Goal: Information Seeking & Learning: Compare options

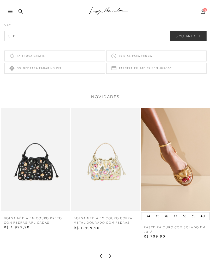
scroll to position [543, 0]
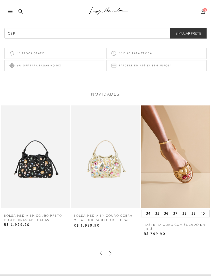
click at [113, 247] on icon at bounding box center [110, 253] width 5 height 5
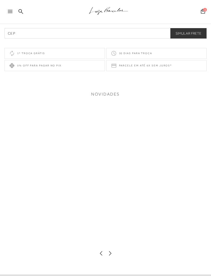
scroll to position [544, 0]
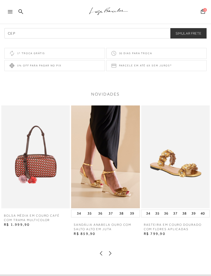
click at [112, 247] on icon at bounding box center [110, 253] width 5 height 5
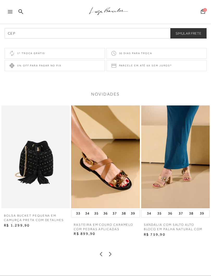
click at [111, 247] on icon at bounding box center [110, 254] width 5 height 5
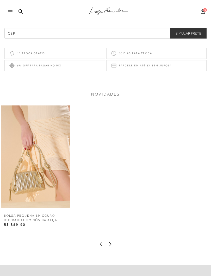
click at [102, 247] on icon at bounding box center [101, 244] width 5 height 5
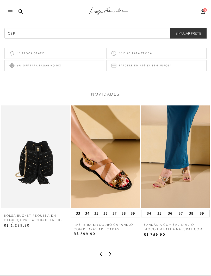
click at [102, 245] on div "R$ 899,90" at bounding box center [105, 238] width 69 height 13
click at [101, 247] on icon at bounding box center [101, 254] width 5 height 5
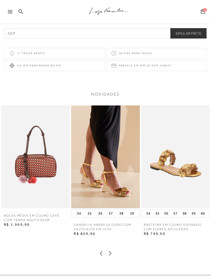
click at [100, 247] on icon at bounding box center [101, 253] width 5 height 5
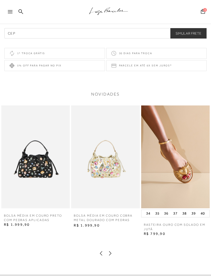
click at [192, 168] on img at bounding box center [175, 157] width 69 height 103
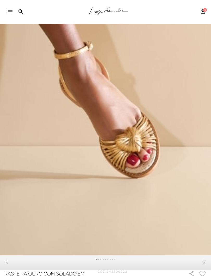
scroll to position [102, 0]
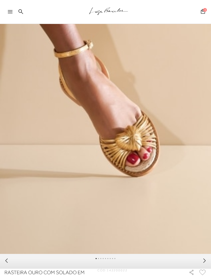
click at [203, 247] on icon at bounding box center [204, 260] width 5 height 5
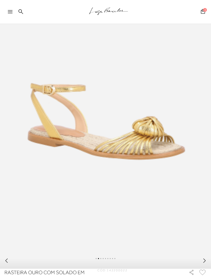
click at [207, 247] on icon at bounding box center [204, 260] width 5 height 5
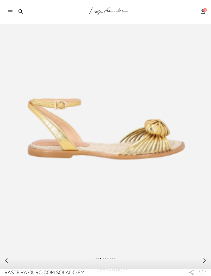
click at [203, 247] on icon at bounding box center [204, 260] width 5 height 5
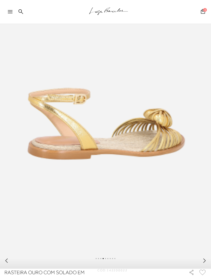
click at [205, 247] on icon at bounding box center [204, 260] width 5 height 5
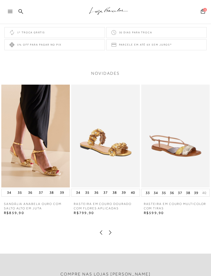
scroll to position [585, 0]
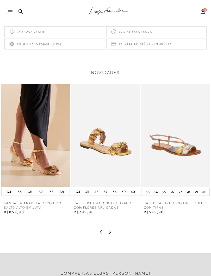
click at [111, 235] on icon at bounding box center [110, 231] width 5 height 5
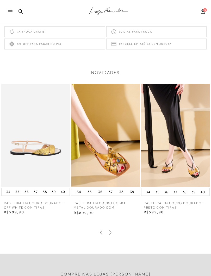
click at [112, 235] on icon at bounding box center [110, 232] width 5 height 5
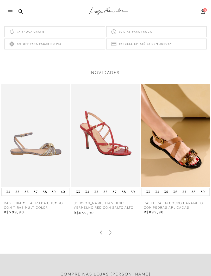
click at [111, 235] on icon at bounding box center [110, 232] width 5 height 5
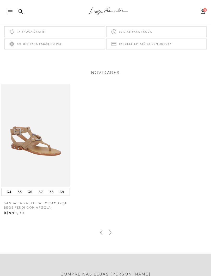
click at [102, 235] on icon at bounding box center [101, 232] width 5 height 5
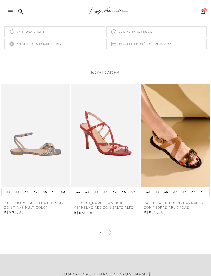
click at [43, 138] on img at bounding box center [35, 135] width 69 height 103
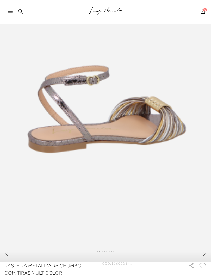
scroll to position [110, 0]
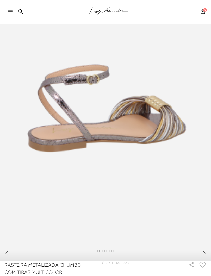
click at [206, 247] on icon at bounding box center [204, 253] width 5 height 5
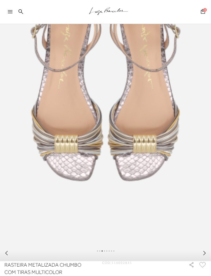
click at [208, 247] on div at bounding box center [105, 254] width 211 height 15
click at [207, 247] on icon at bounding box center [204, 253] width 5 height 5
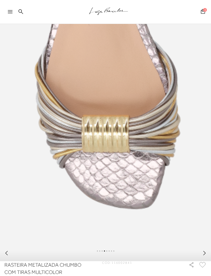
click at [207, 247] on icon at bounding box center [204, 253] width 5 height 5
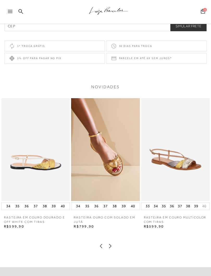
scroll to position [571, 0]
click at [110, 247] on icon at bounding box center [110, 246] width 5 height 5
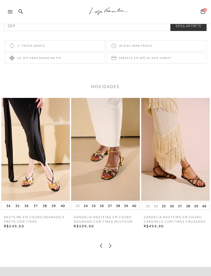
click at [12, 9] on div at bounding box center [12, 13] width 9 height 8
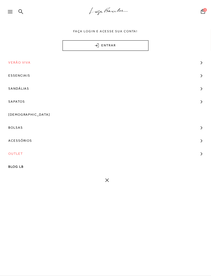
click at [23, 116] on span "[DEMOGRAPHIC_DATA]" at bounding box center [29, 114] width 42 height 13
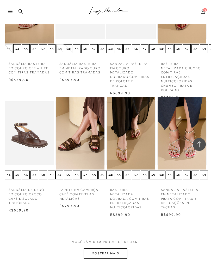
scroll to position [222, 0]
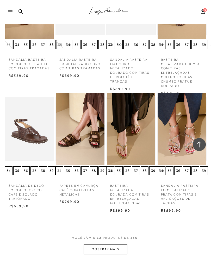
click at [123, 245] on button "MOSTRAR MAIS" at bounding box center [106, 250] width 44 height 10
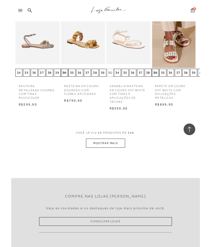
scroll to position [663, 0]
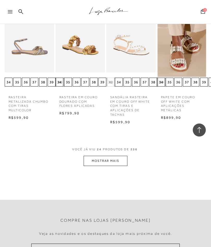
click at [117, 156] on button "MOSTRAR MAIS" at bounding box center [106, 161] width 44 height 10
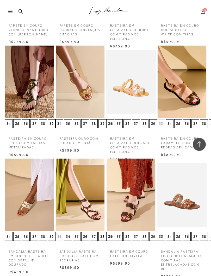
scroll to position [852, 0]
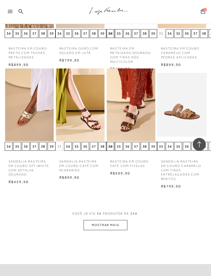
click at [115, 221] on button "MOSTRAR MAIS" at bounding box center [106, 226] width 44 height 10
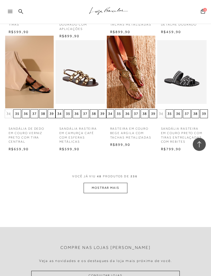
scroll to position [1320, 0]
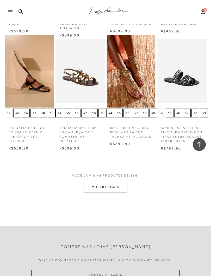
click at [115, 182] on button "MOSTRAR MAIS" at bounding box center [106, 187] width 44 height 10
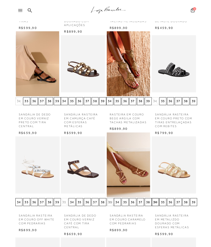
scroll to position [0, 0]
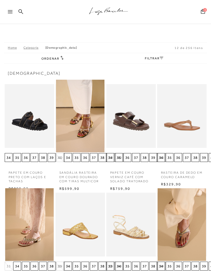
click at [58, 60] on span "Ordenar" at bounding box center [50, 59] width 18 height 4
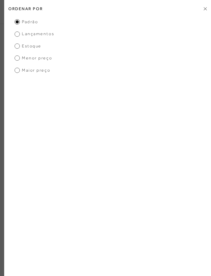
click at [210, 13] on h2 "Ordenar por" at bounding box center [107, 9] width 207 height 12
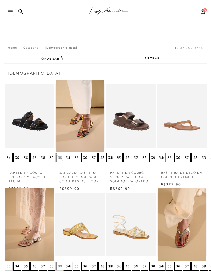
click at [208, 10] on div ".a{fill-rule:evenodd;stroke:#000!important;stroke-width:0!important;}" at bounding box center [114, 12] width 194 height 24
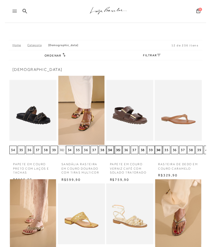
scroll to position [7, 0]
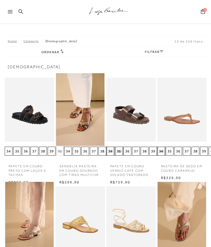
click at [190, 41] on span "12 de 256 itens" at bounding box center [189, 42] width 29 height 4
click at [193, 42] on span "12 de 256 itens" at bounding box center [189, 42] width 29 height 4
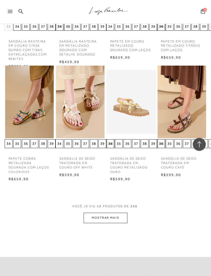
scroll to position [1632, 0]
click at [114, 213] on button "MOSTRAR MAIS" at bounding box center [106, 218] width 44 height 10
click at [115, 213] on button "MOSTRAR MAIS" at bounding box center [106, 218] width 44 height 10
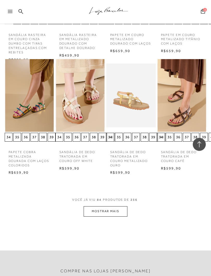
scroll to position [1641, 0]
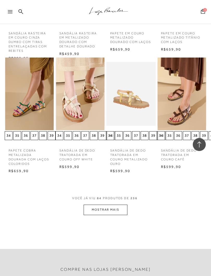
click at [114, 205] on button "MOSTRAR MAIS" at bounding box center [106, 210] width 44 height 10
click at [183, 196] on div "VOCÊ JÁ VIU 96 PRODUTOS DE 256 MOSTRAR MAIS" at bounding box center [105, 206] width 203 height 20
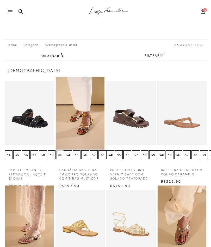
scroll to position [0, 0]
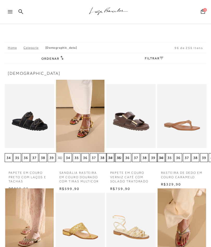
click at [10, 13] on icon at bounding box center [10, 11] width 5 height 3
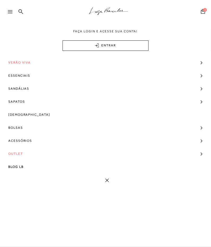
click at [20, 116] on span "[DEMOGRAPHIC_DATA]" at bounding box center [29, 114] width 42 height 13
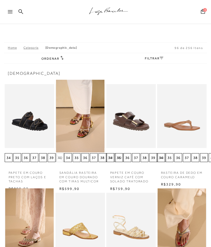
click at [12, 13] on icon at bounding box center [10, 11] width 5 height 3
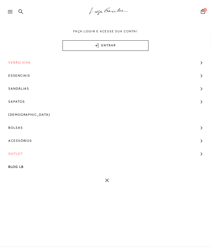
click at [22, 100] on span "Sapatos" at bounding box center [16, 101] width 16 height 13
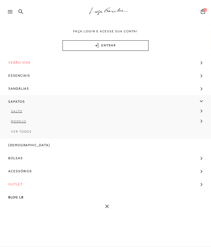
click at [25, 133] on span "Ver Todos" at bounding box center [21, 132] width 21 height 4
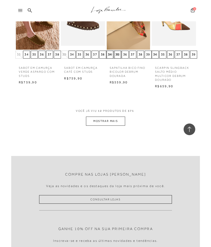
scroll to position [272, 0]
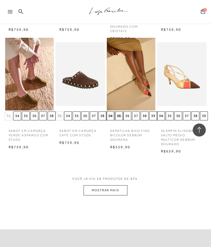
click at [110, 188] on button "MOSTRAR MAIS" at bounding box center [106, 190] width 44 height 10
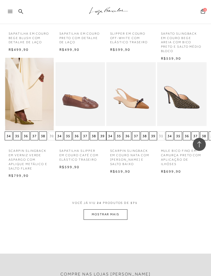
scroll to position [596, 0]
click at [117, 210] on button "MOSTRAR MAIS" at bounding box center [106, 215] width 44 height 10
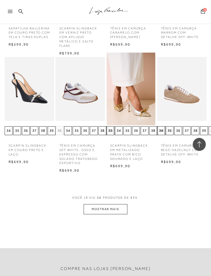
scroll to position [955, 0]
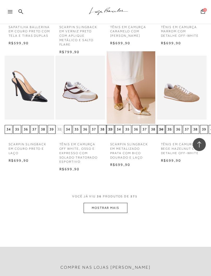
click at [110, 203] on button "MOSTRAR MAIS" at bounding box center [106, 208] width 44 height 10
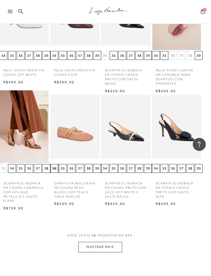
scroll to position [1294, 5]
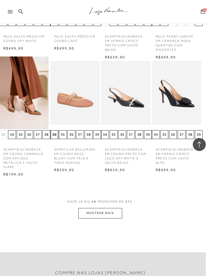
click at [110, 208] on button "MOSTRAR MAIS" at bounding box center [100, 213] width 44 height 10
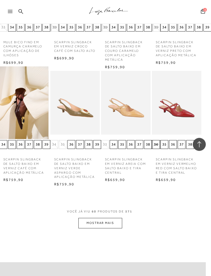
scroll to position [1633, 5]
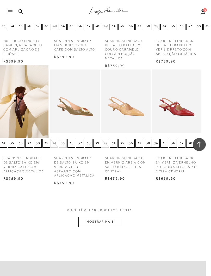
click at [112, 217] on button "MOSTRAR MAIS" at bounding box center [100, 222] width 44 height 10
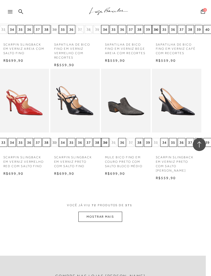
scroll to position [2004, 5]
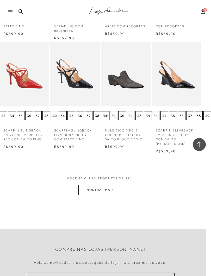
click at [105, 185] on button "MOSTRAR MAIS" at bounding box center [100, 190] width 44 height 10
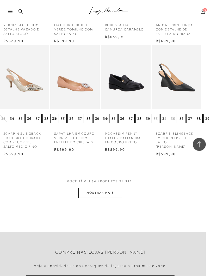
scroll to position [2336, 5]
click at [103, 188] on button "MOSTRAR MAIS" at bounding box center [100, 193] width 44 height 10
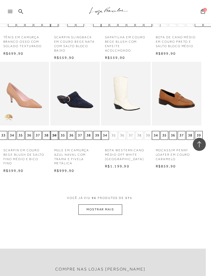
scroll to position [2669, 5]
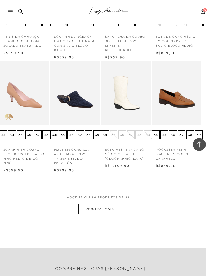
click at [108, 204] on button "MOSTRAR MAIS" at bounding box center [100, 209] width 44 height 10
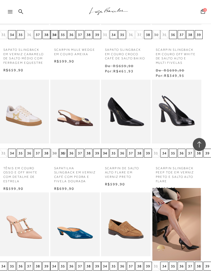
scroll to position [2856, 5]
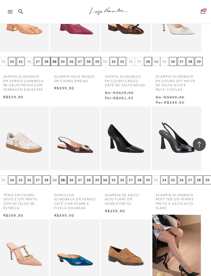
click at [21, 114] on img at bounding box center [24, 138] width 48 height 73
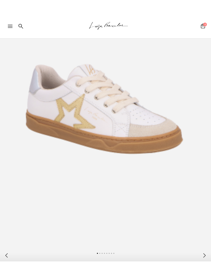
scroll to position [136, 0]
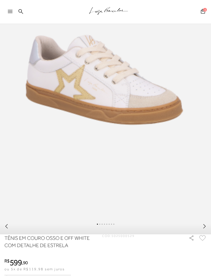
click at [207, 229] on icon at bounding box center [204, 226] width 5 height 5
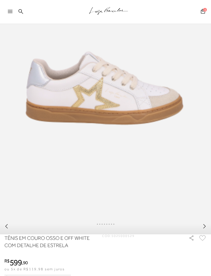
scroll to position [136, 0]
click at [204, 229] on icon at bounding box center [204, 226] width 5 height 5
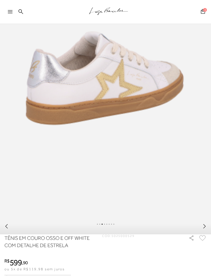
click at [207, 229] on icon at bounding box center [204, 226] width 5 height 5
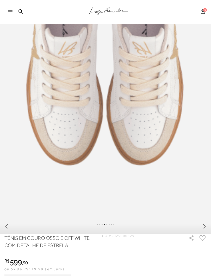
click at [207, 229] on icon at bounding box center [204, 226] width 5 height 5
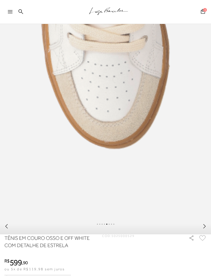
click at [206, 229] on icon at bounding box center [204, 226] width 5 height 5
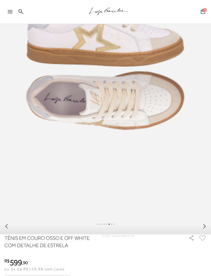
click at [204, 229] on icon at bounding box center [204, 226] width 5 height 5
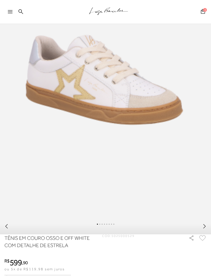
click at [205, 229] on icon at bounding box center [204, 226] width 5 height 5
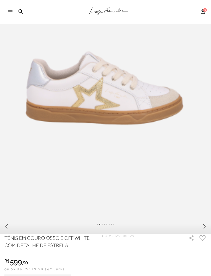
click at [207, 229] on icon at bounding box center [204, 226] width 5 height 5
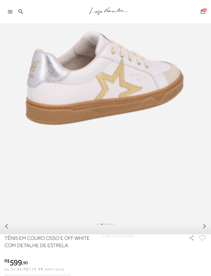
click at [10, 15] on div at bounding box center [12, 13] width 9 height 8
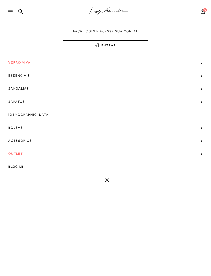
click at [21, 130] on span "Bolsas" at bounding box center [15, 127] width 15 height 13
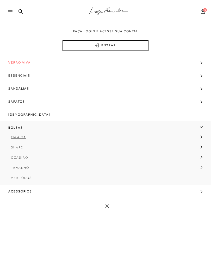
click at [25, 180] on span "Ver Todos" at bounding box center [21, 178] width 21 height 4
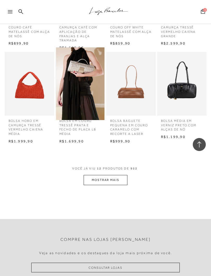
scroll to position [239, 0]
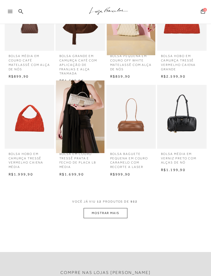
scroll to position [199, 0]
click at [105, 208] on button "MOSTRAR MAIS" at bounding box center [106, 213] width 44 height 10
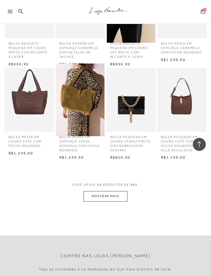
scroll to position [497, 0]
click at [108, 191] on button "MOSTRAR MAIS" at bounding box center [106, 196] width 44 height 10
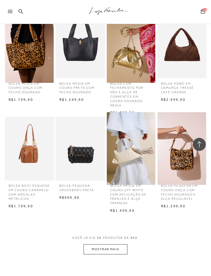
scroll to position [743, 0]
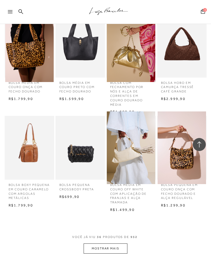
click at [114, 244] on button "MOSTRAR MAIS" at bounding box center [106, 249] width 44 height 10
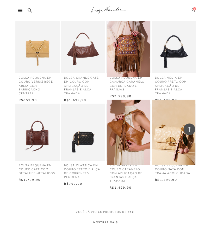
scroll to position [513, 0]
